Goal: Find specific page/section: Find specific page/section

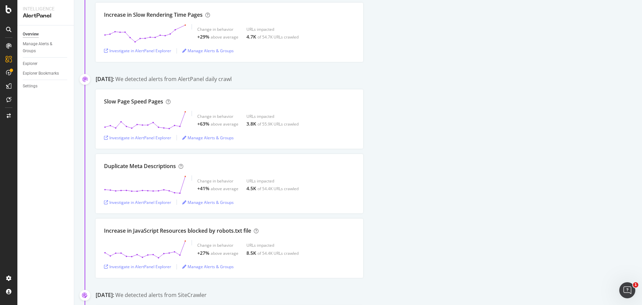
scroll to position [803, 0]
